Goal: Task Accomplishment & Management: Use online tool/utility

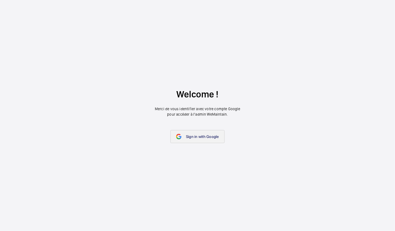
click at [192, 132] on link "Sign in with Google" at bounding box center [197, 136] width 54 height 13
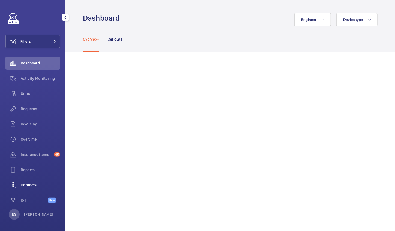
click at [38, 180] on div "Contacts" at bounding box center [32, 185] width 54 height 13
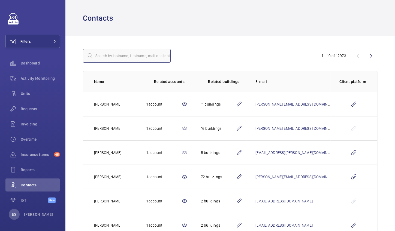
click at [121, 56] on input "text" at bounding box center [127, 56] width 88 height 14
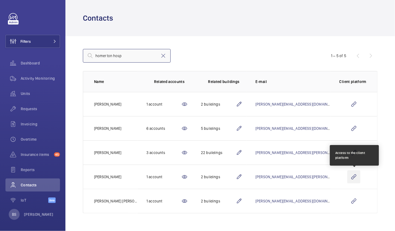
type input "homerton hosp"
click at [353, 179] on wm-front-icon-button at bounding box center [353, 177] width 13 height 13
